Goal: Navigation & Orientation: Find specific page/section

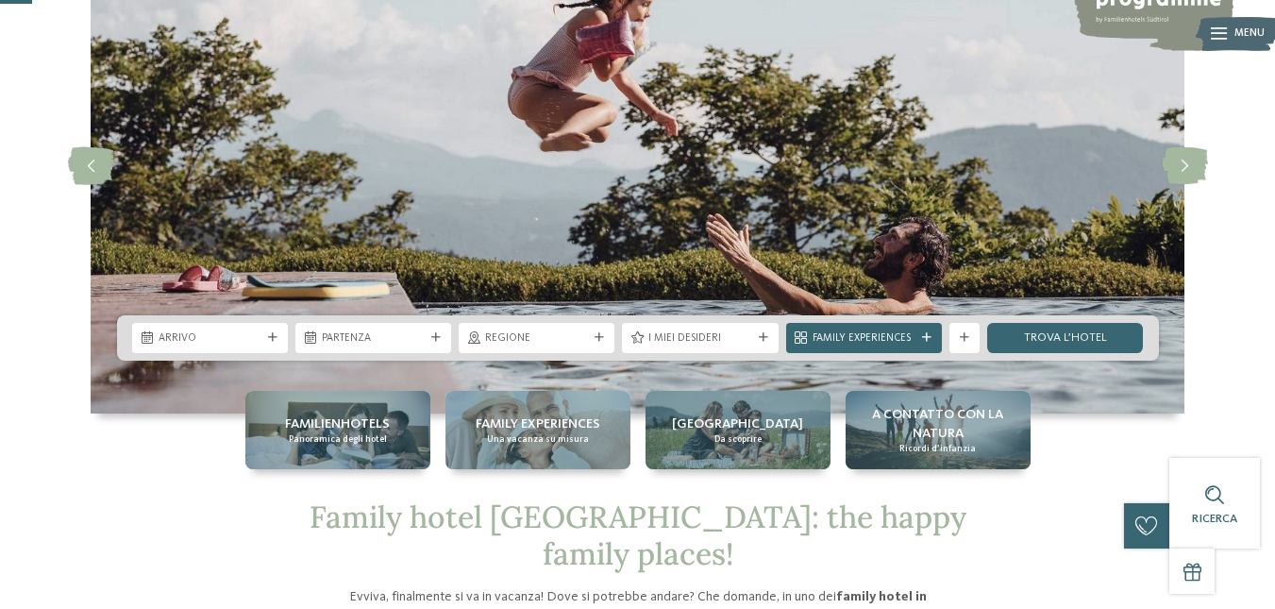
scroll to position [189, 0]
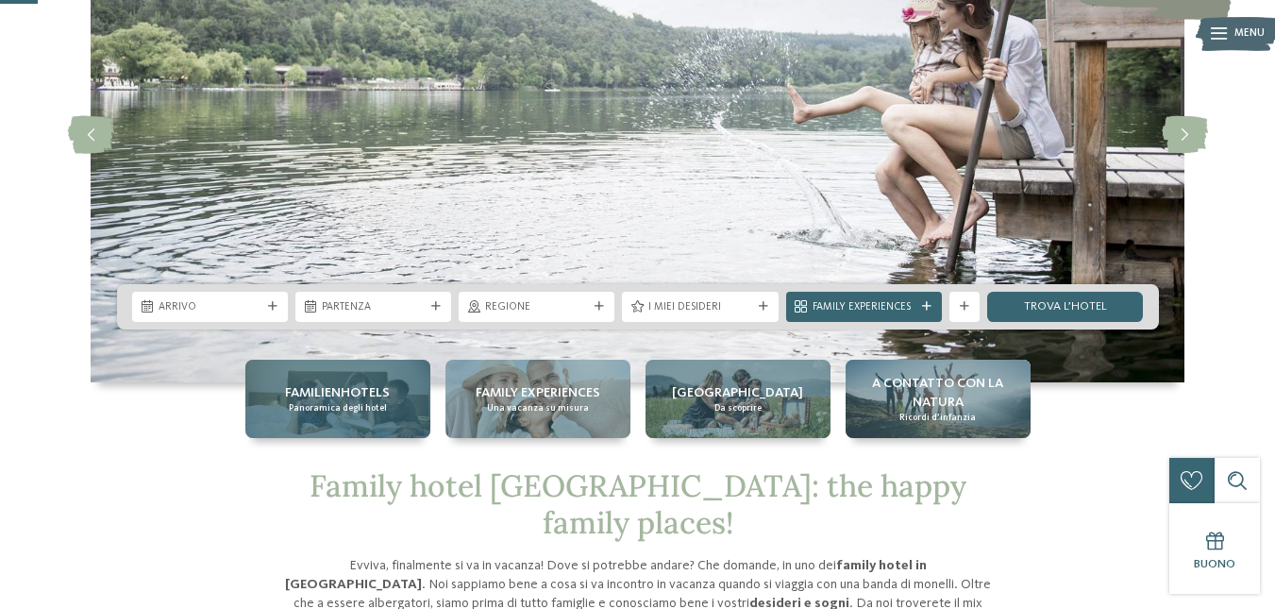
click at [331, 404] on span "Panoramica degli hotel" at bounding box center [338, 408] width 98 height 12
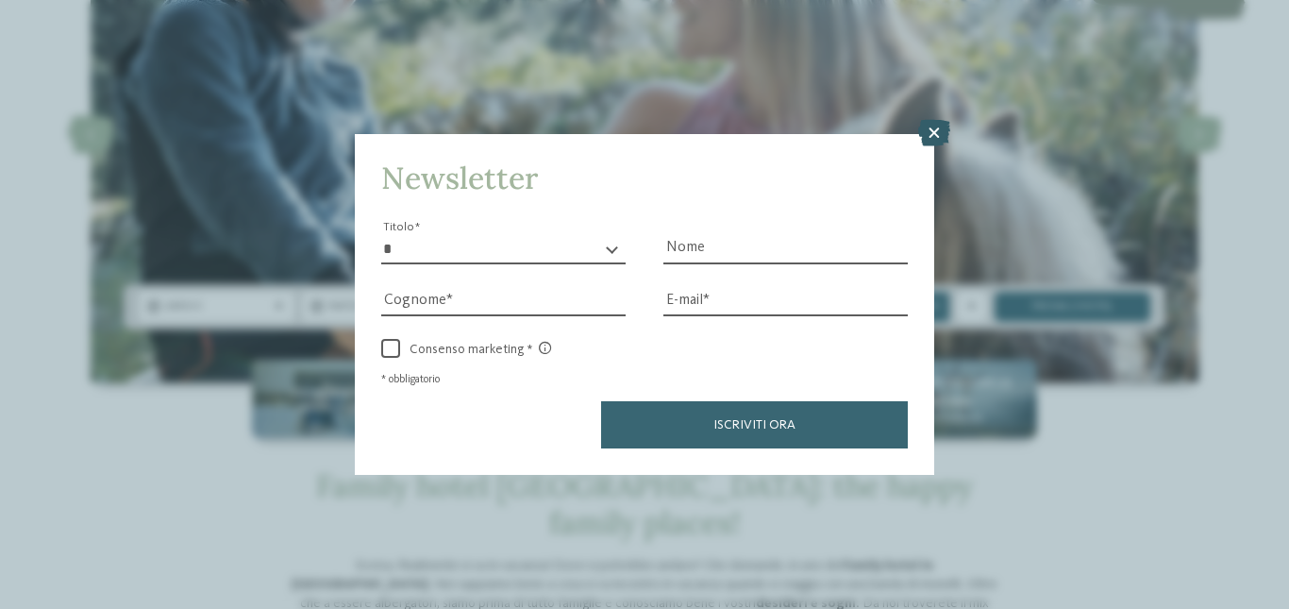
click at [939, 132] on icon at bounding box center [934, 133] width 32 height 26
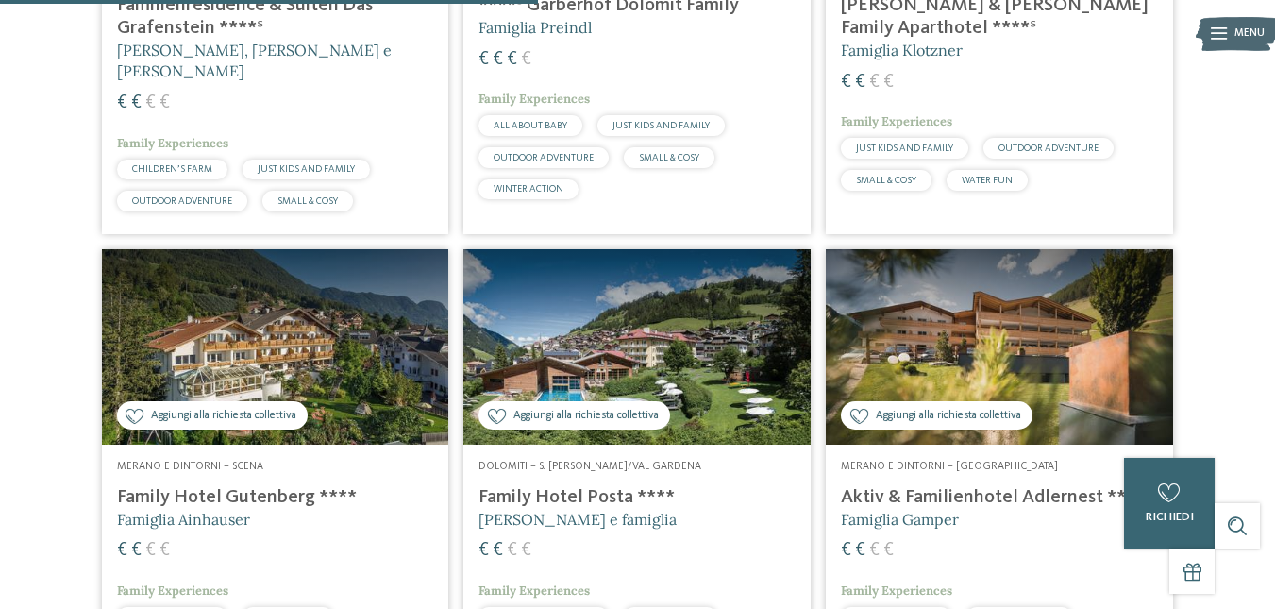
scroll to position [2201, 0]
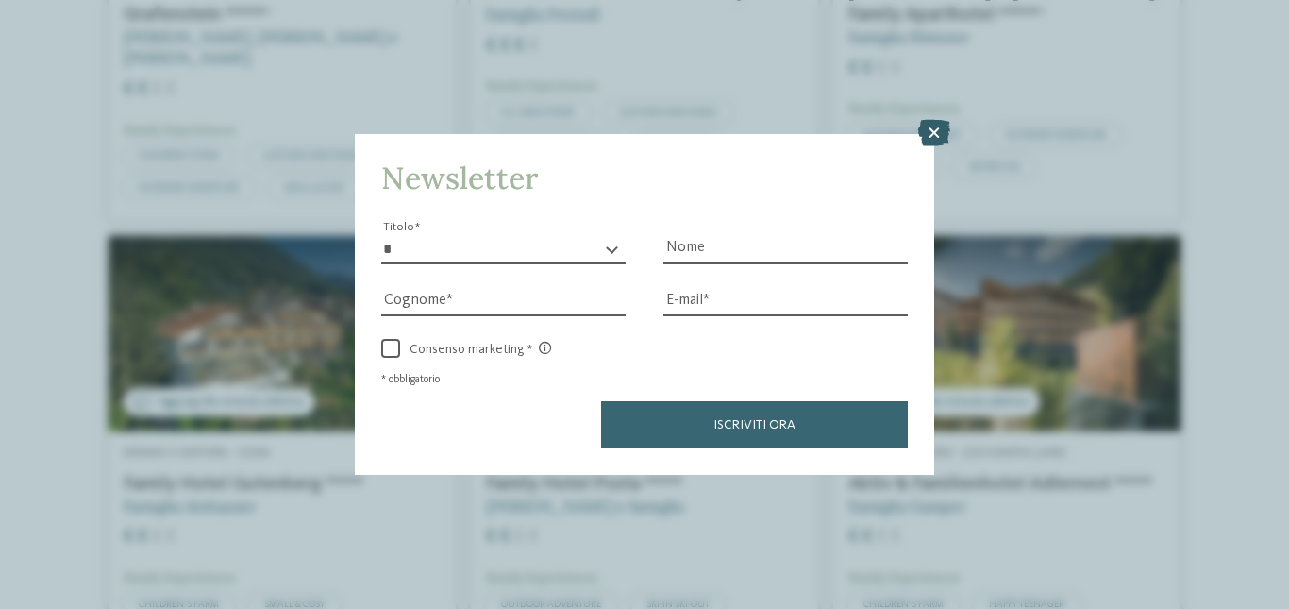
click at [932, 136] on icon at bounding box center [934, 133] width 32 height 26
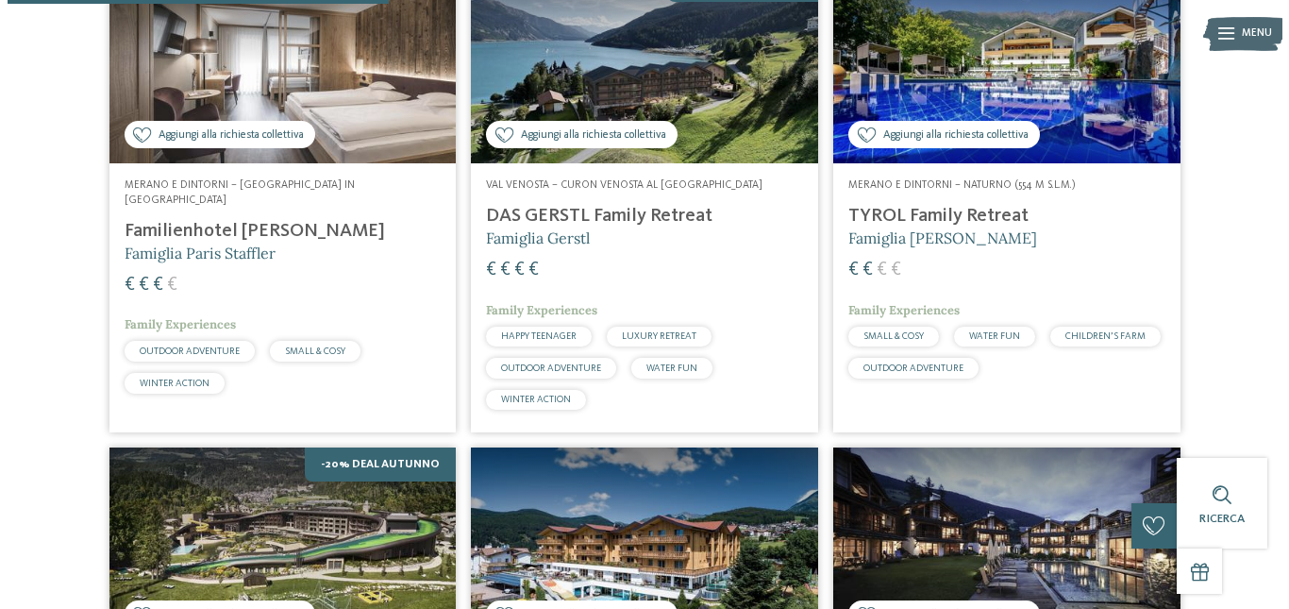
scroll to position [0, 0]
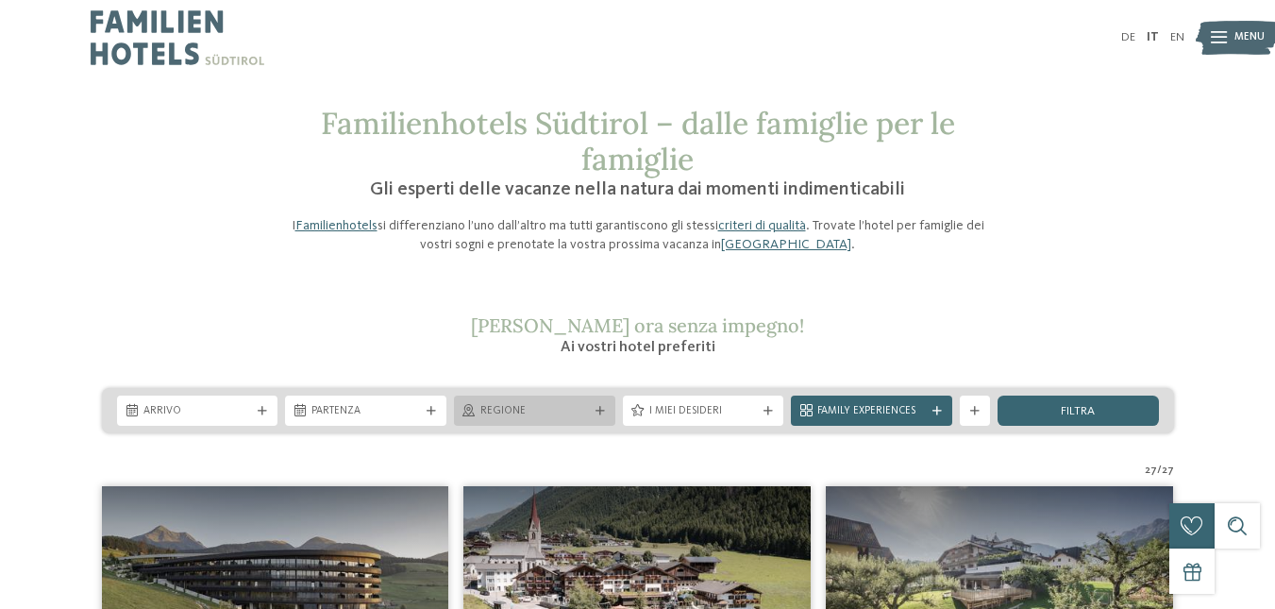
click at [501, 411] on span "Regione" at bounding box center [534, 411] width 108 height 15
